Goal: Task Accomplishment & Management: Manage account settings

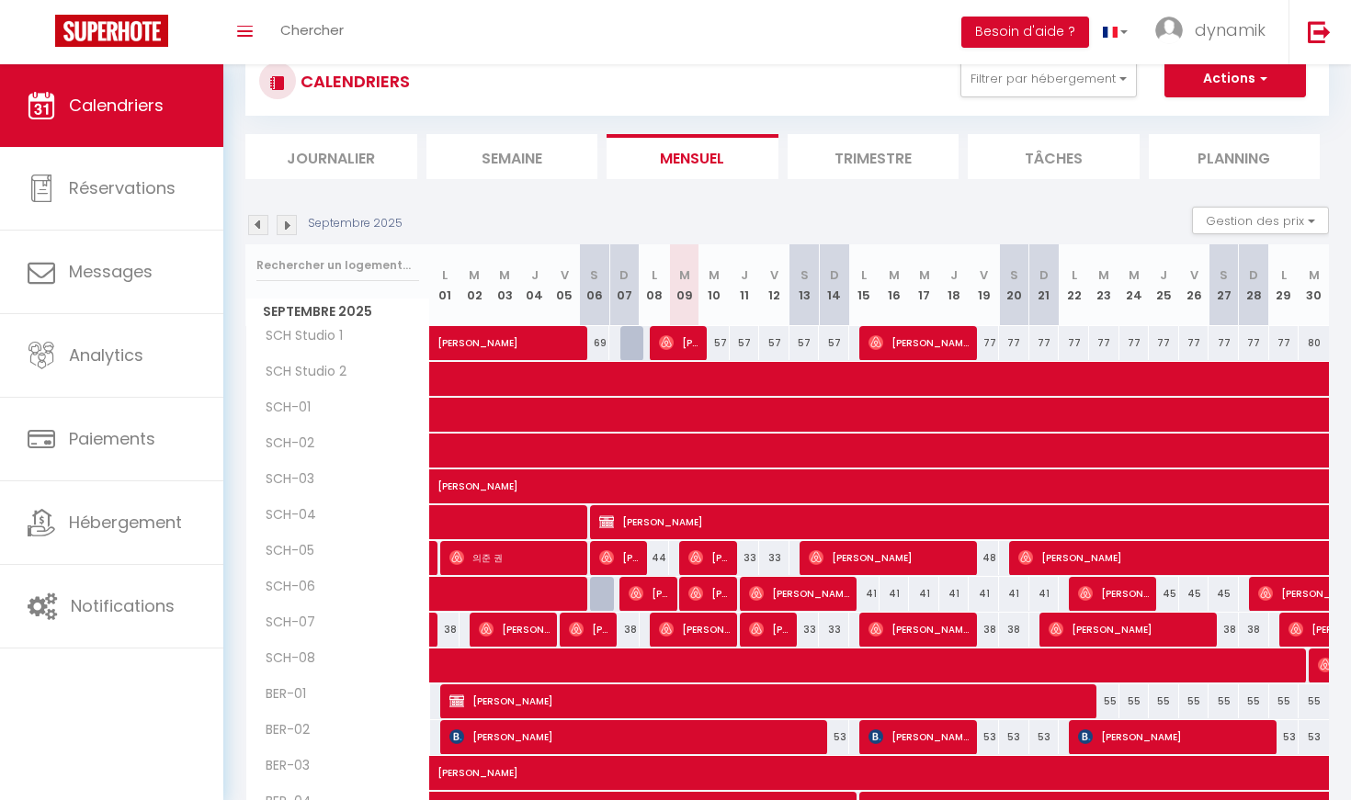
scroll to position [87, 0]
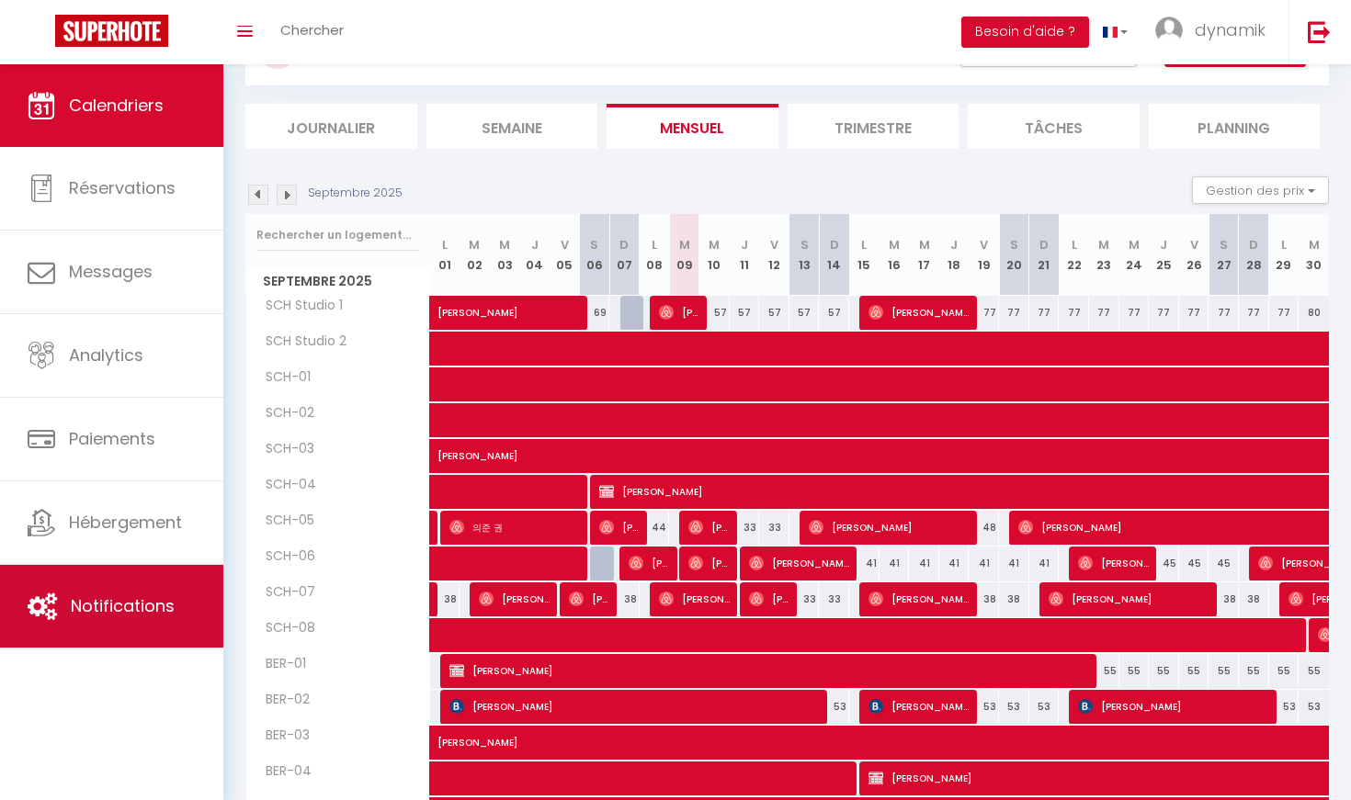
click at [105, 627] on link "Notifications" at bounding box center [111, 606] width 223 height 83
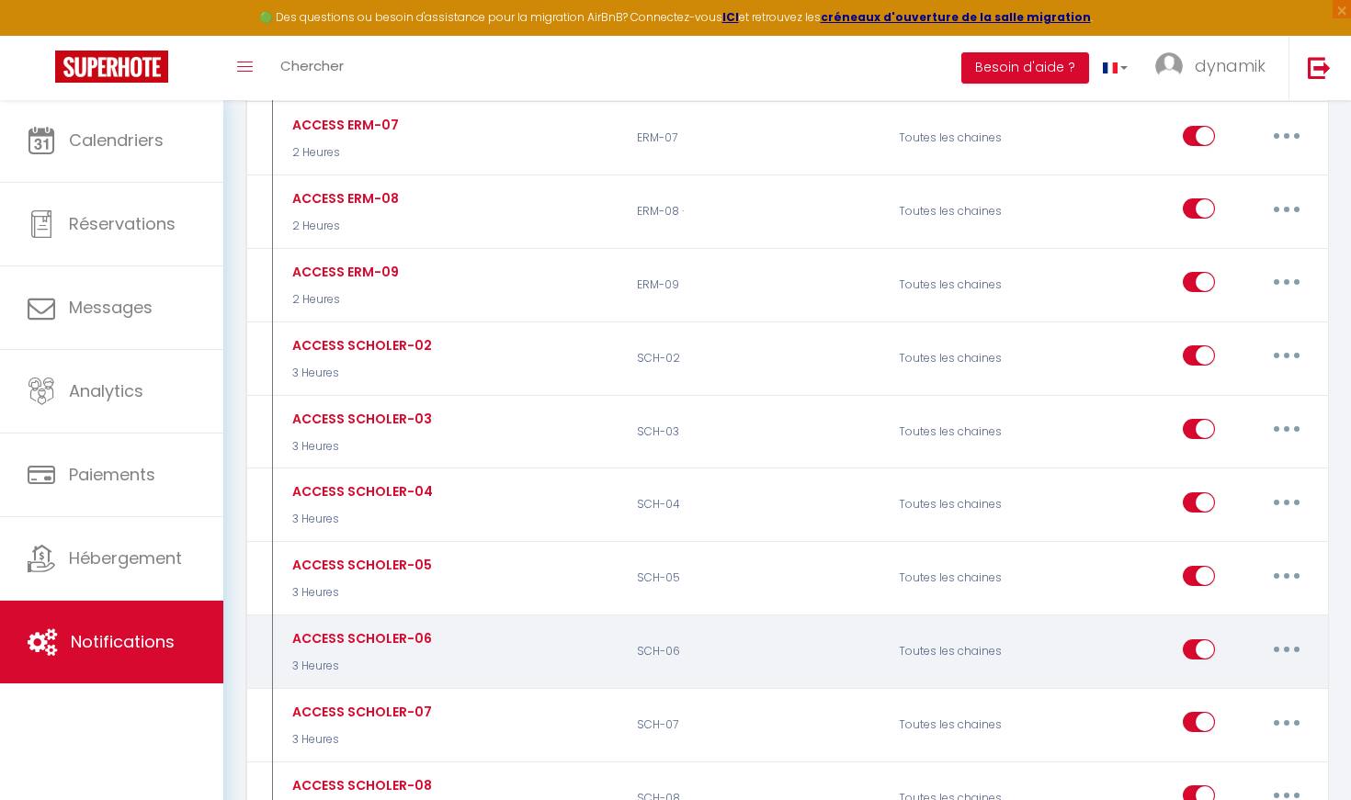
scroll to position [2093, 0]
click at [1290, 637] on button "button" at bounding box center [1285, 651] width 51 height 29
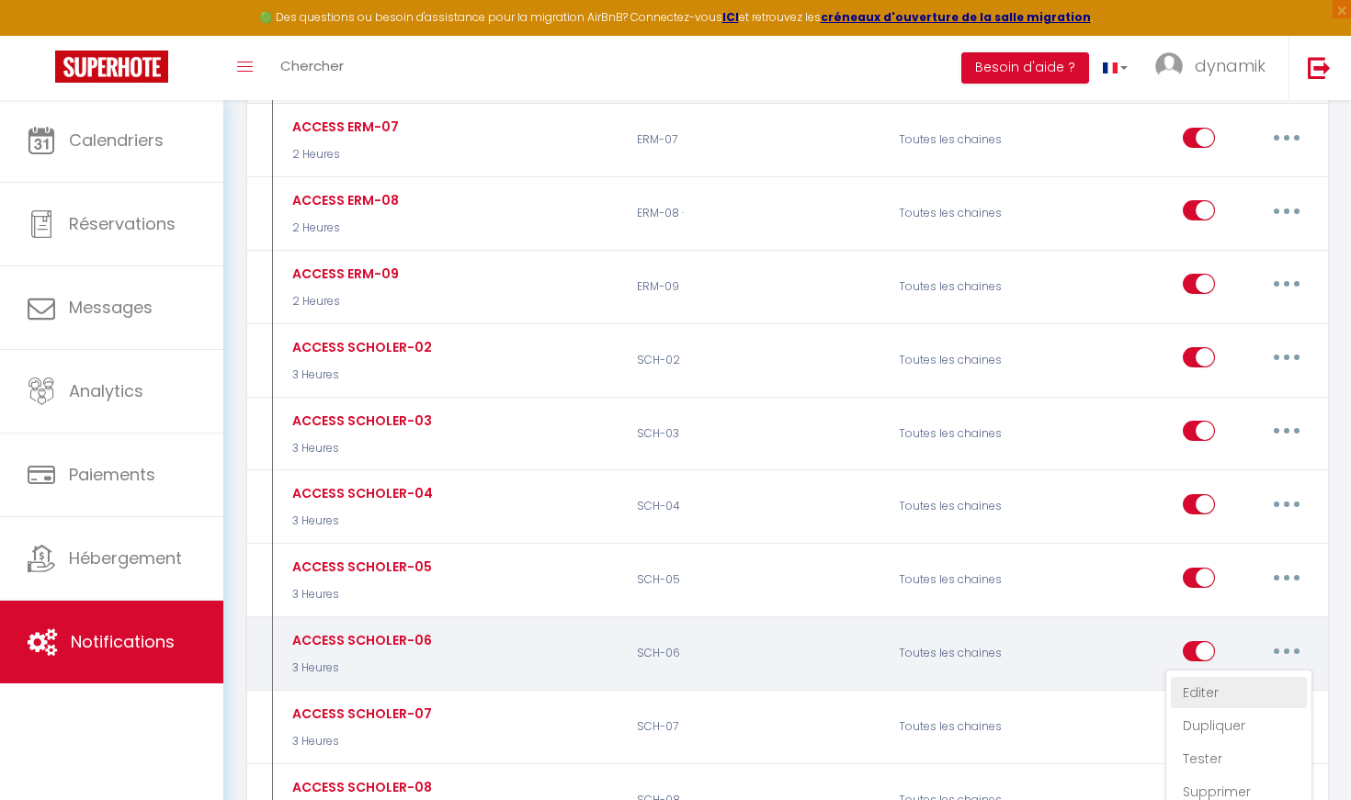
click at [1209, 677] on link "Editer" at bounding box center [1238, 692] width 136 height 31
type input "ACCESS SCHOLER-06"
select select "3"
select select "3 Heures"
select select
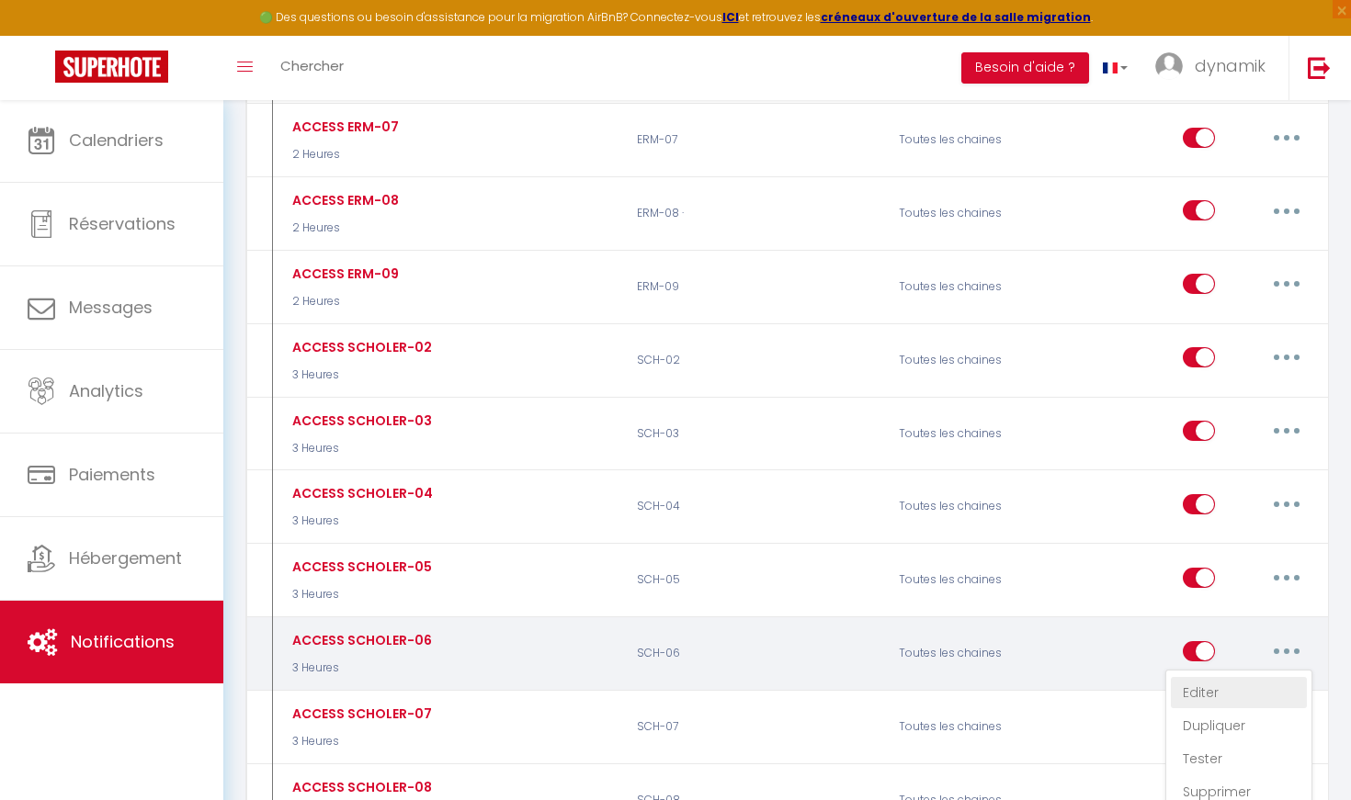
checkbox input "true"
checkbox input "false"
radio input "true"
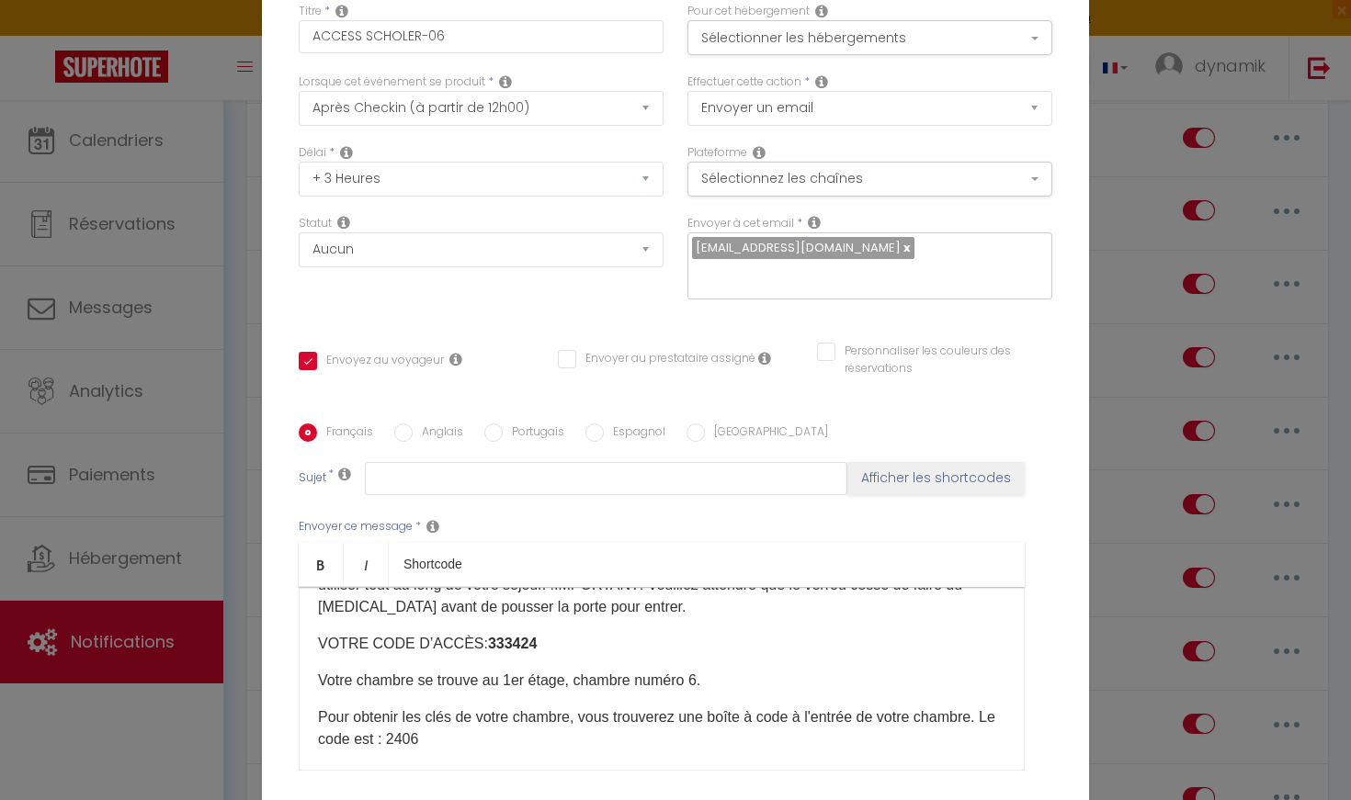
scroll to position [93, 0]
drag, startPoint x: 539, startPoint y: 643, endPoint x: 473, endPoint y: 642, distance: 66.2
click at [473, 642] on p "VOTRE CODE D’ACCÈS: ​333424​" at bounding box center [661, 642] width 687 height 22
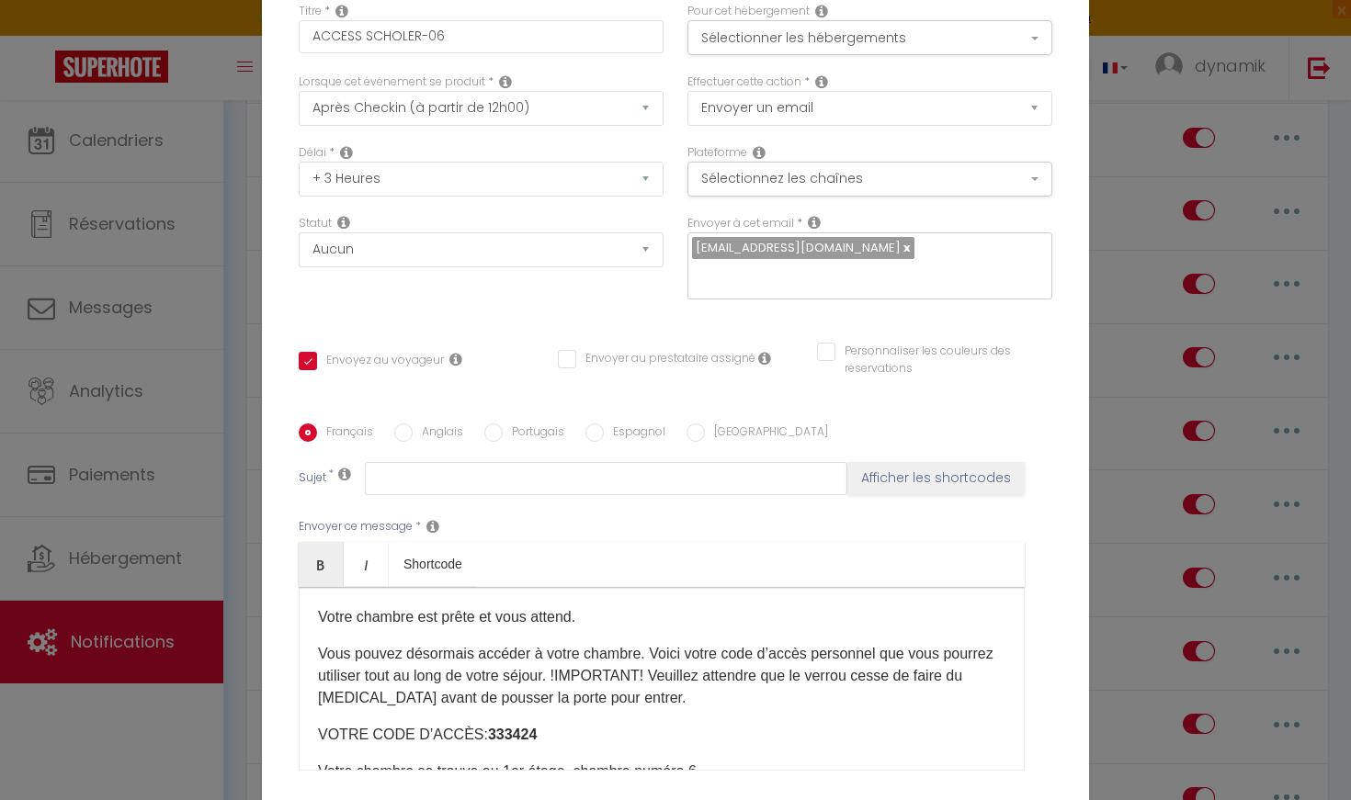
scroll to position [64, 0]
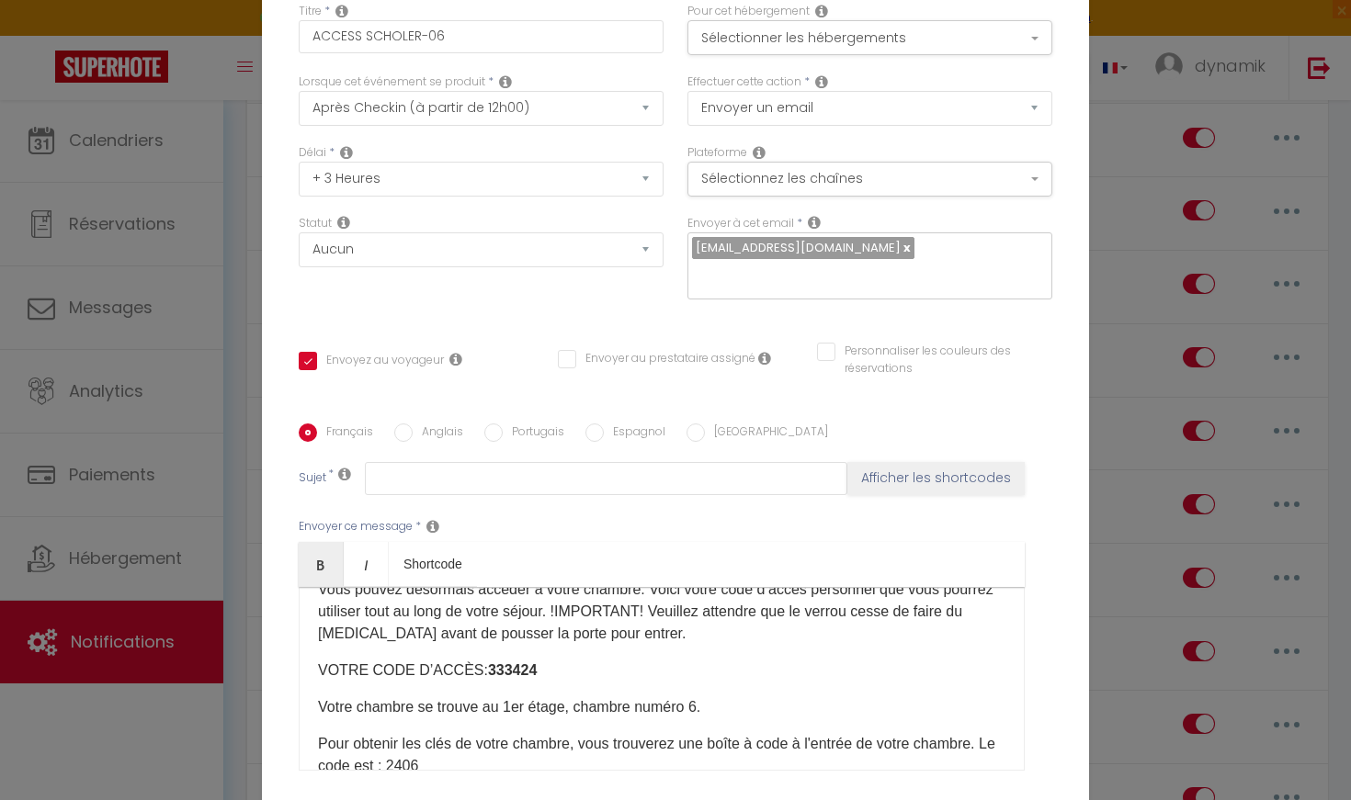
click at [533, 677] on p "VOTRE CODE D’ACCÈS: ​333424​" at bounding box center [661, 671] width 687 height 22
drag, startPoint x: 526, startPoint y: 674, endPoint x: 476, endPoint y: 673, distance: 50.6
click at [475, 673] on p "VOTRE CODE D’ACCÈS: ​994558" at bounding box center [661, 671] width 687 height 22
drag, startPoint x: 525, startPoint y: 673, endPoint x: 503, endPoint y: 673, distance: 22.0
click at [503, 673] on p "VOTRE CODE D’ACCÈS: ​994558" at bounding box center [661, 671] width 687 height 22
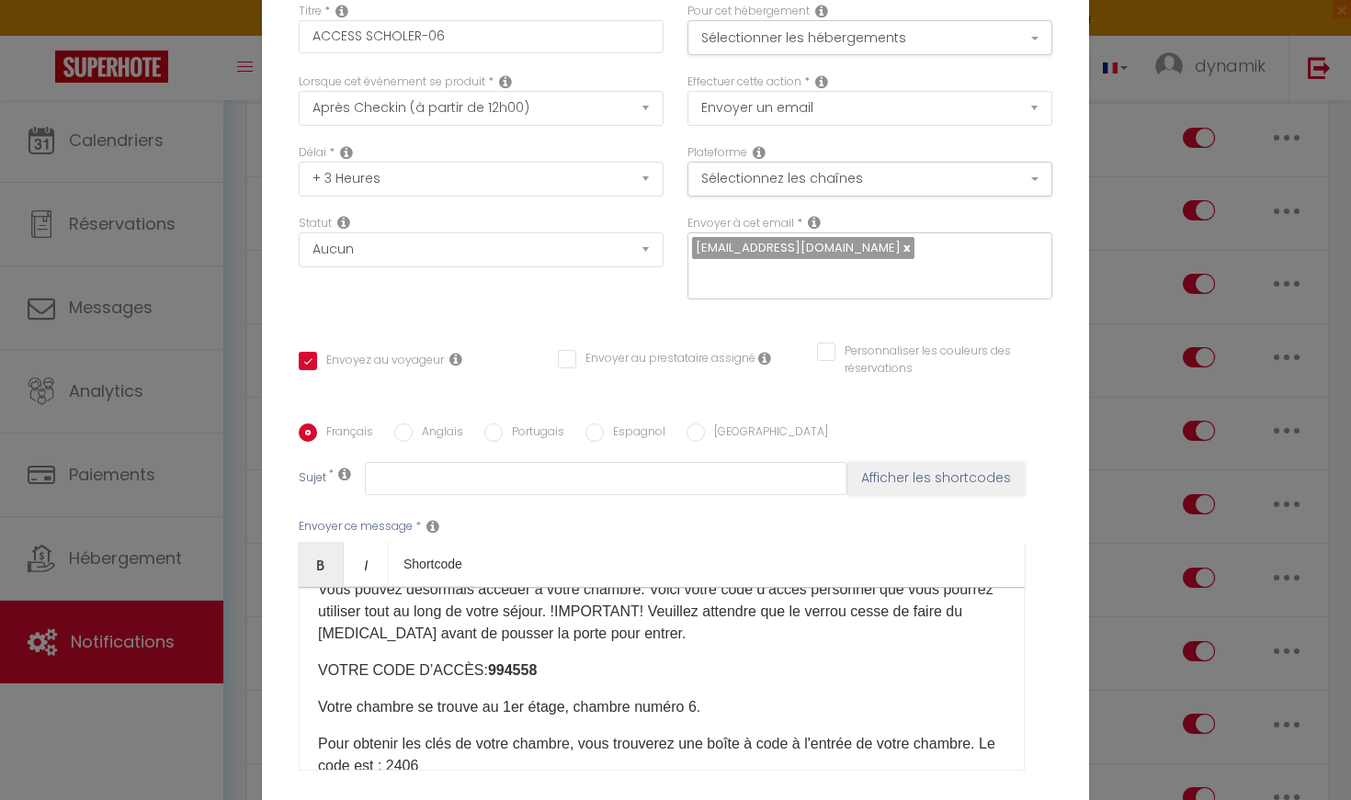
click at [419, 433] on label "Anglais" at bounding box center [438, 434] width 51 height 20
click at [413, 433] on input "Anglais" at bounding box center [403, 433] width 18 height 18
radio input "true"
checkbox input "true"
checkbox input "false"
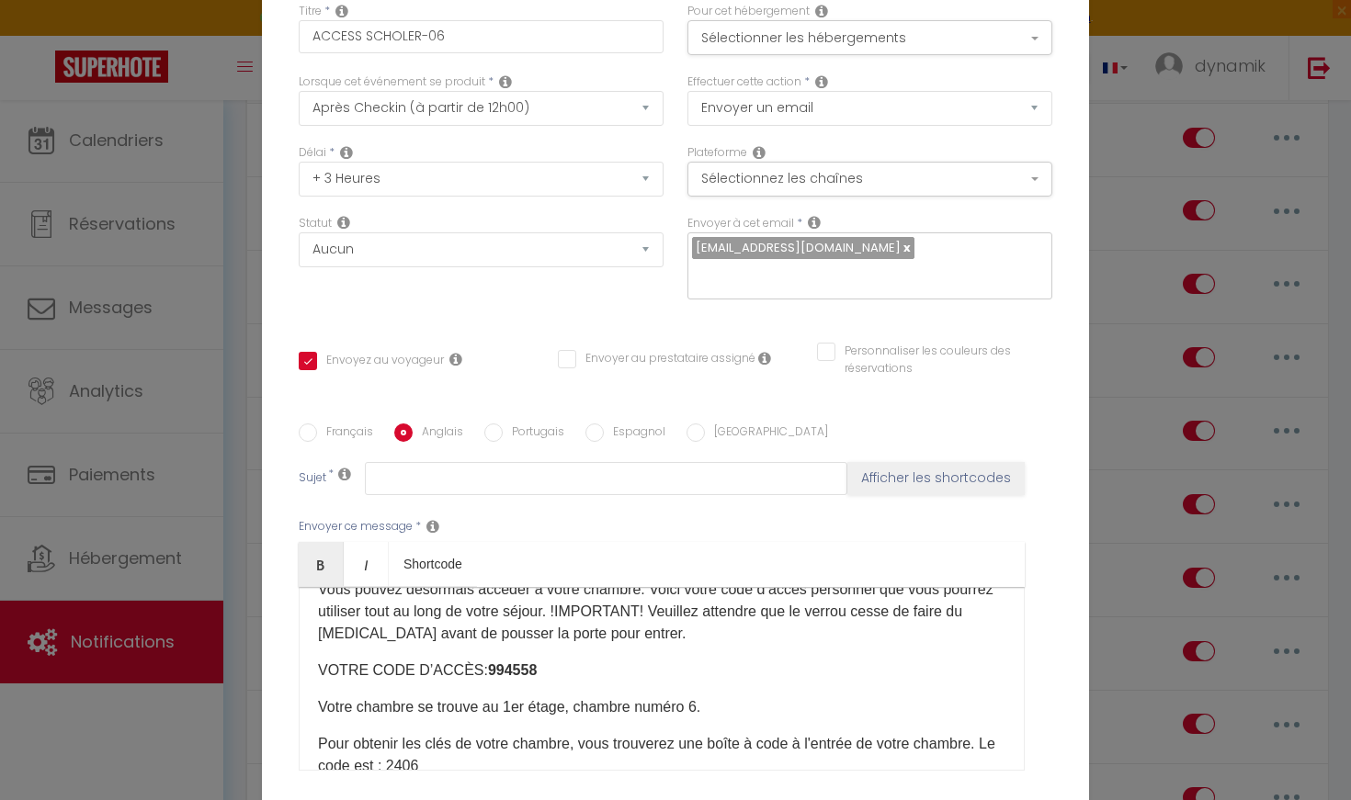
checkbox input "false"
type input "ACCESS"
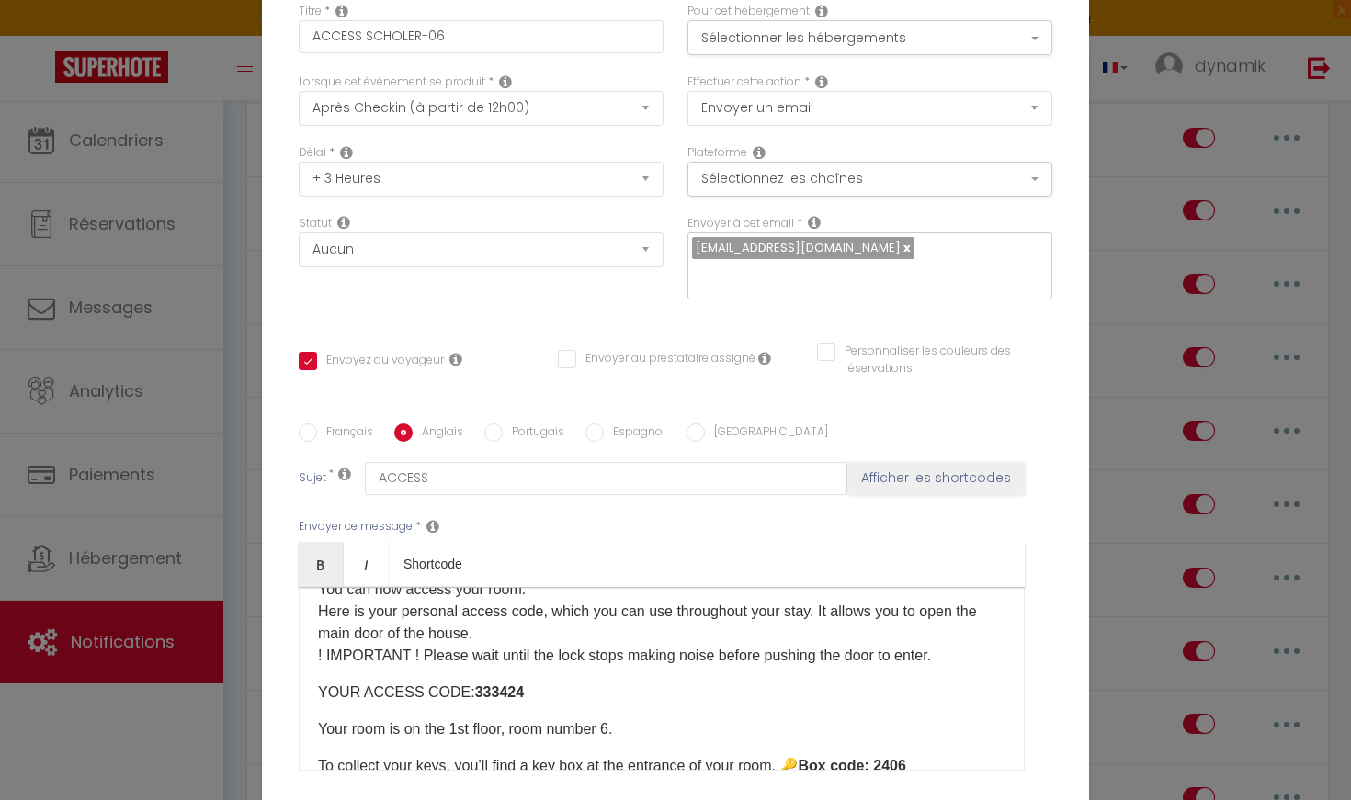
click at [514, 703] on p "YOUR ACCESS CODE: ​333424​" at bounding box center [661, 693] width 687 height 22
click at [315, 441] on input "Français" at bounding box center [308, 433] width 18 height 18
radio input "true"
checkbox input "true"
checkbox input "false"
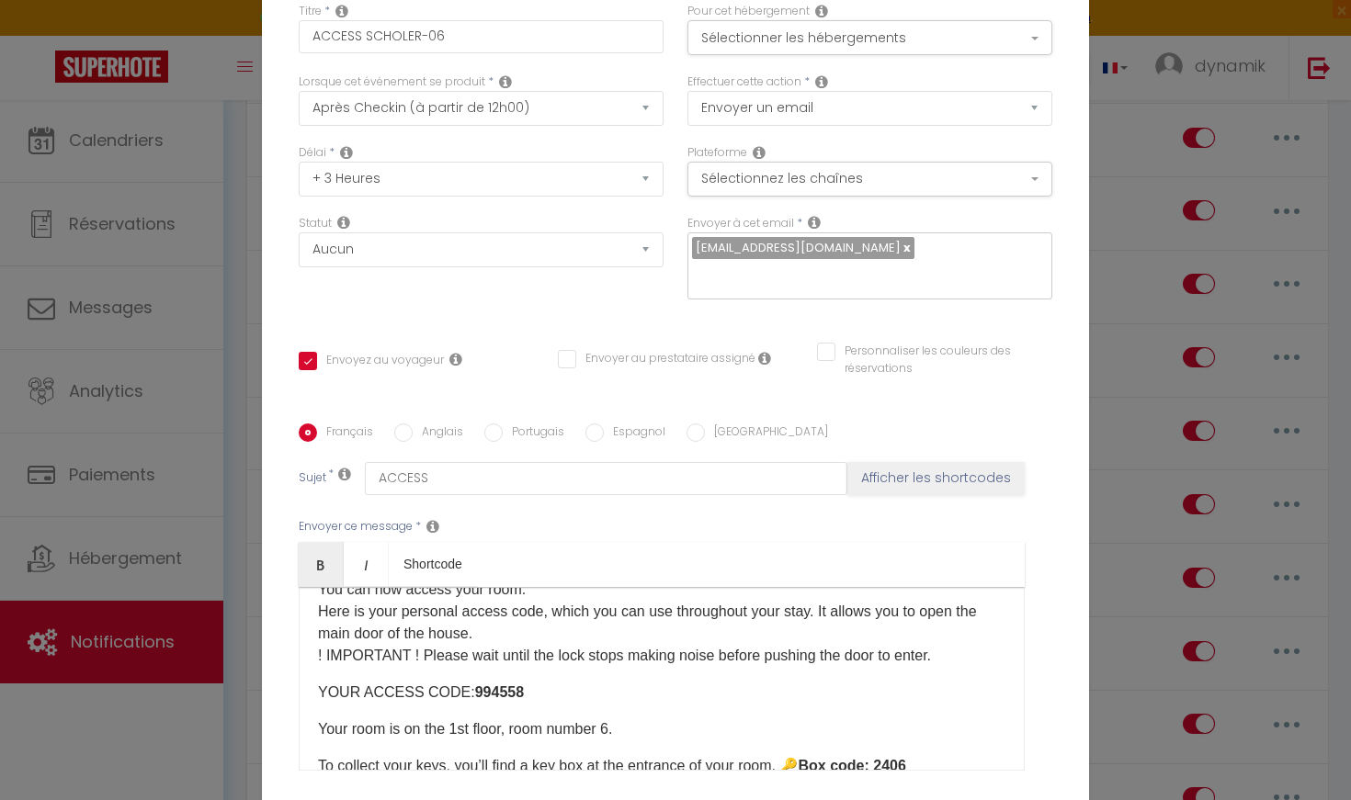
checkbox input "false"
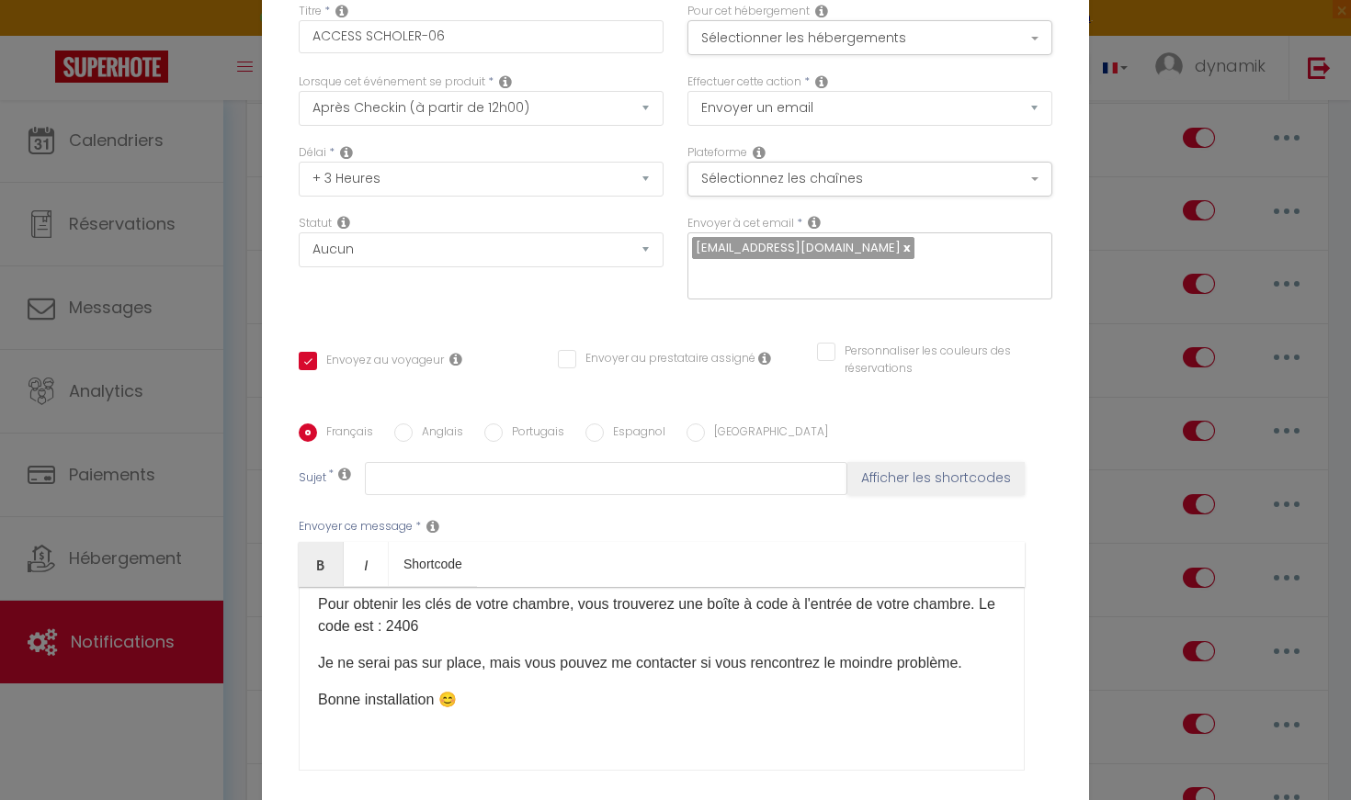
scroll to position [204, 0]
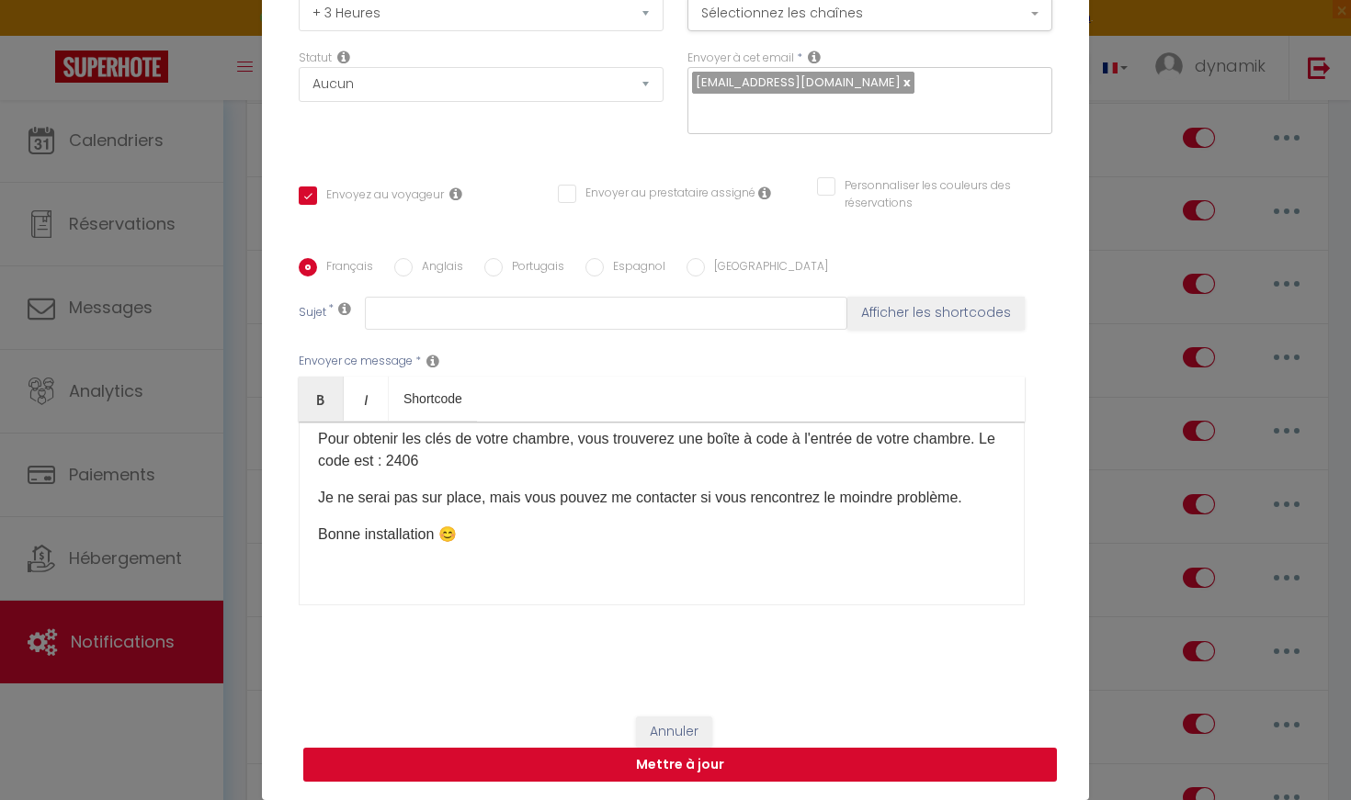
click at [684, 771] on button "Mettre à jour" at bounding box center [679, 765] width 753 height 35
checkbox input "true"
checkbox input "false"
